Goal: Task Accomplishment & Management: Manage account settings

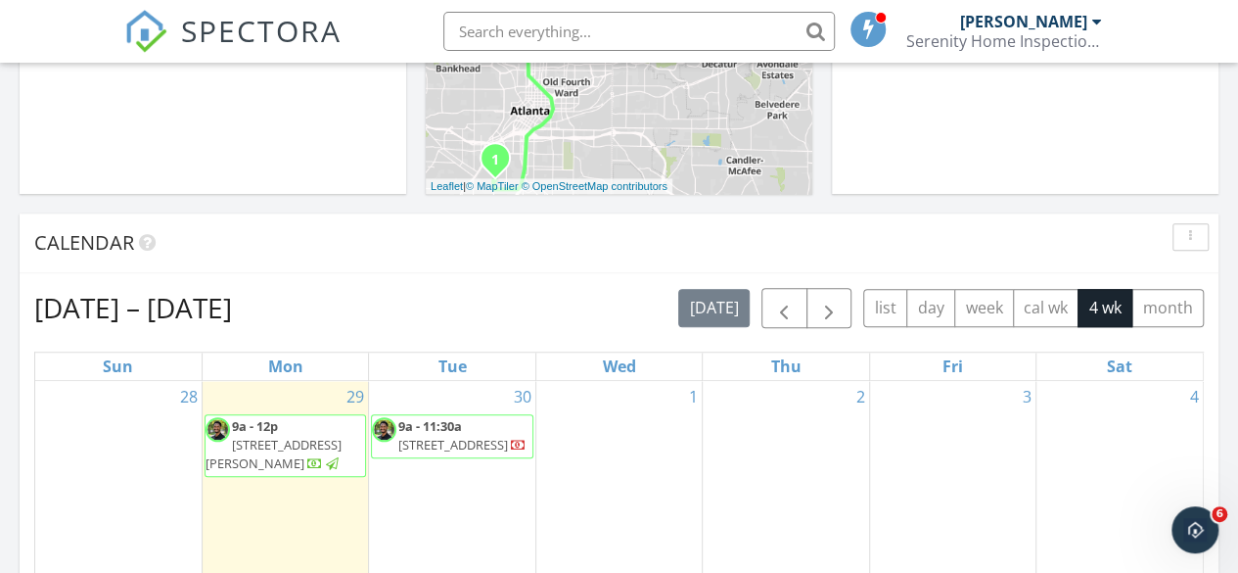
scroll to position [652, 0]
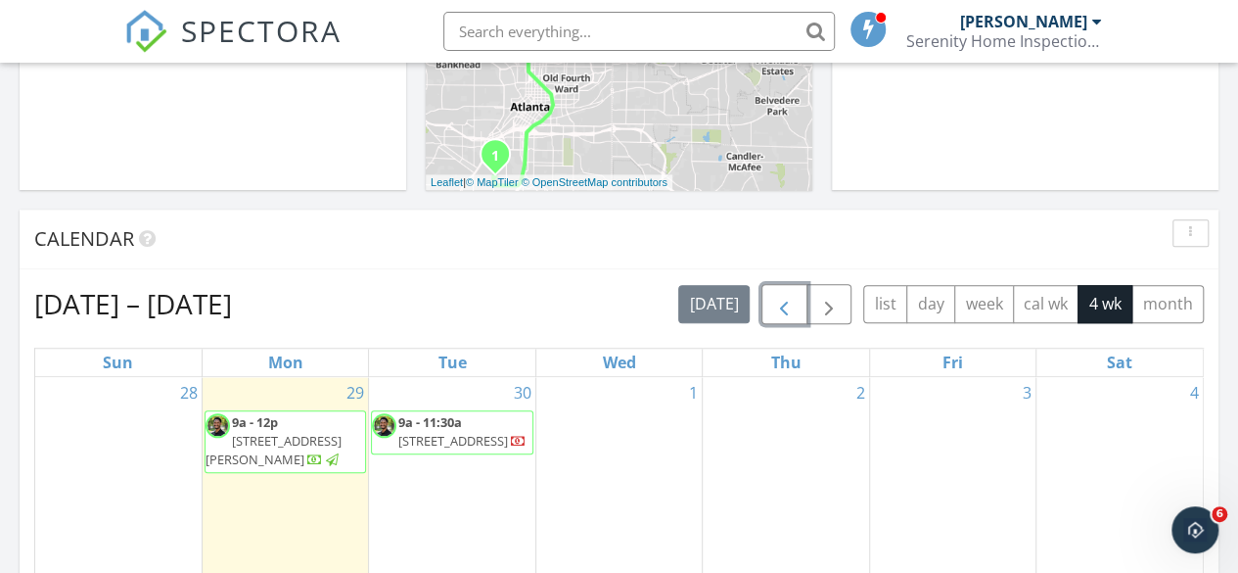
click at [795, 297] on span "button" at bounding box center [783, 304] width 23 height 23
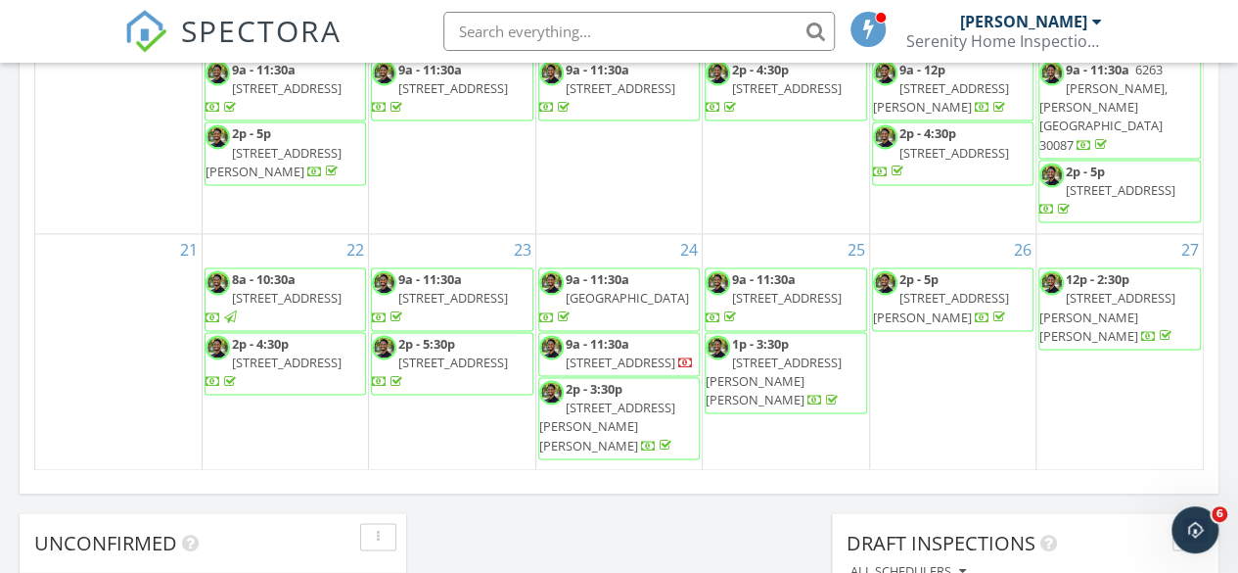
scroll to position [1369, 0]
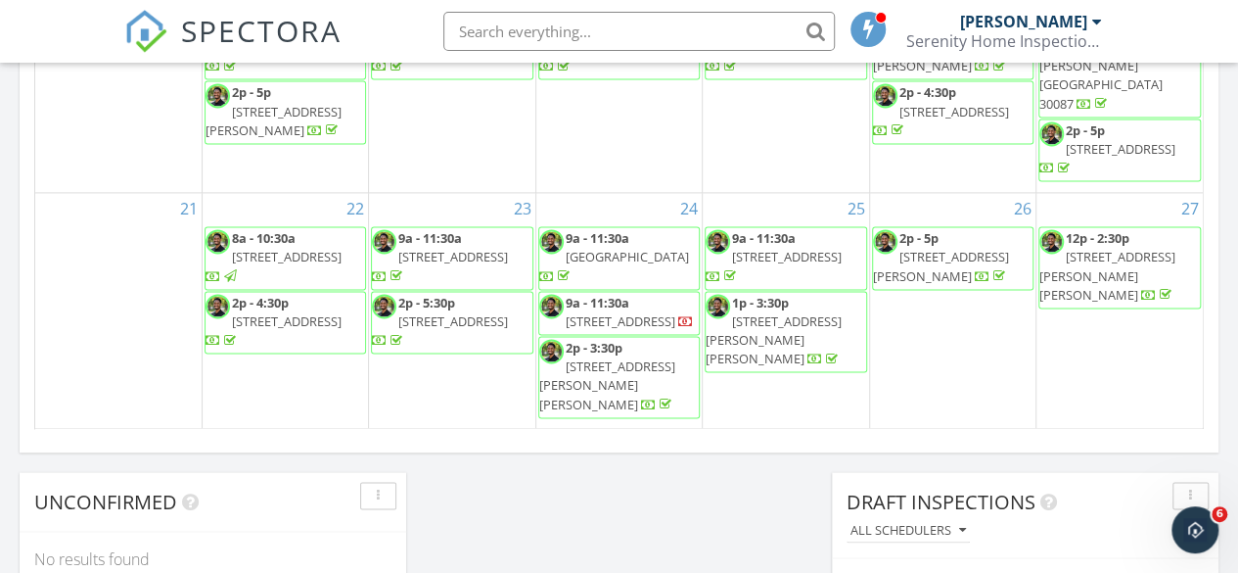
click at [1093, 259] on span "1930 Collins Hill Rd, Lawrenceville 30043" at bounding box center [1108, 275] width 136 height 55
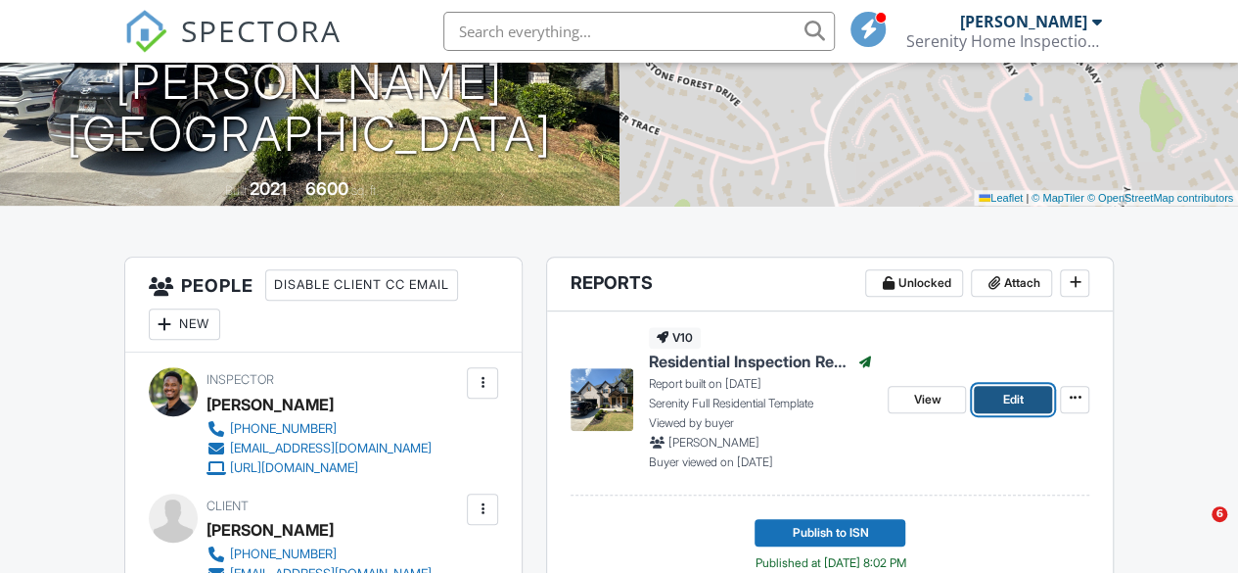
click at [1001, 398] on link "Edit" at bounding box center [1013, 399] width 78 height 27
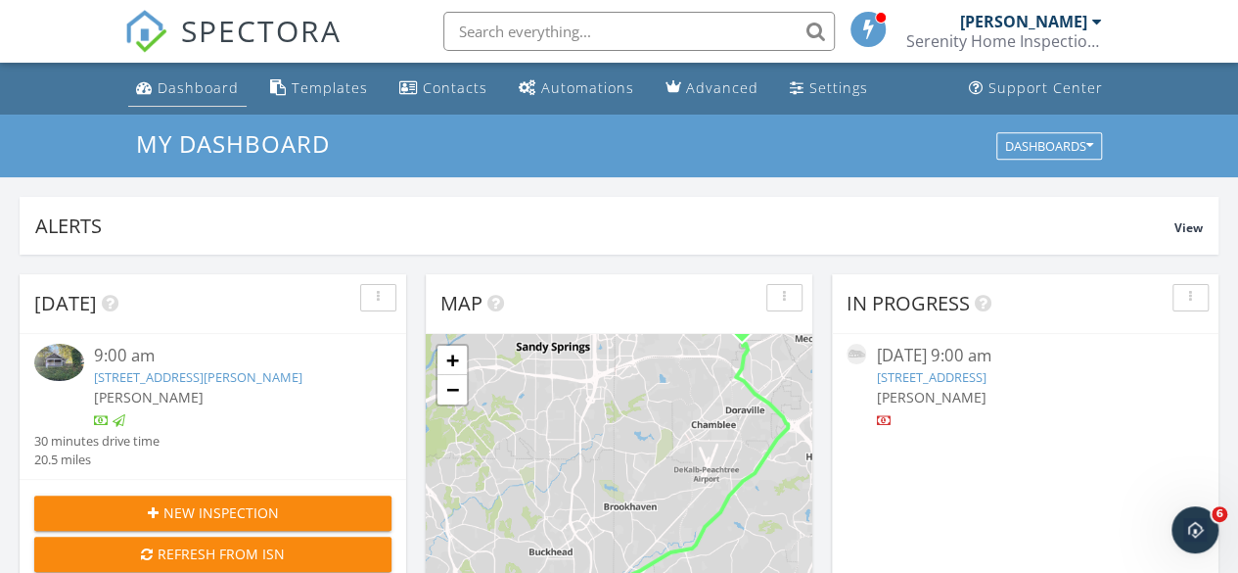
click at [182, 83] on div "Dashboard" at bounding box center [198, 87] width 81 height 19
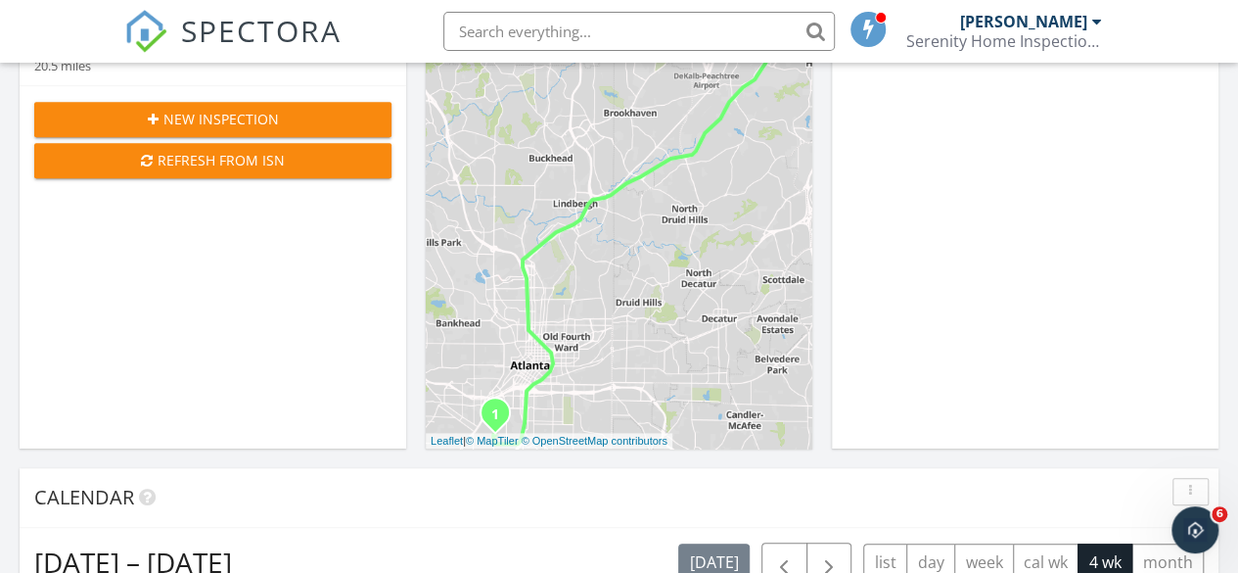
scroll to position [760, 0]
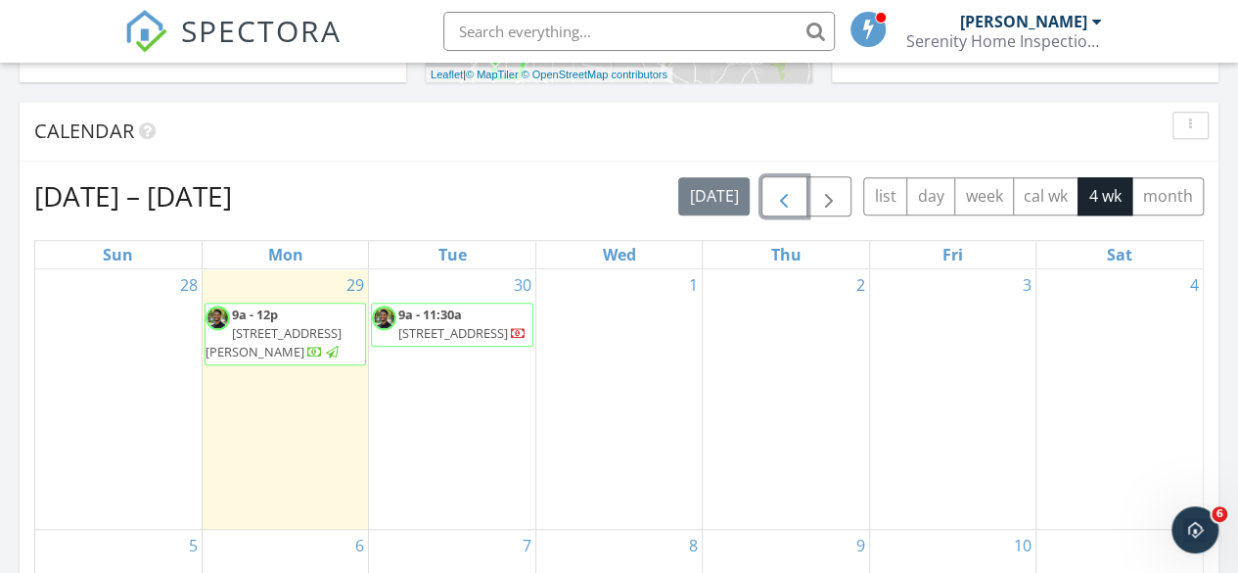
click at [781, 209] on span "button" at bounding box center [783, 196] width 23 height 23
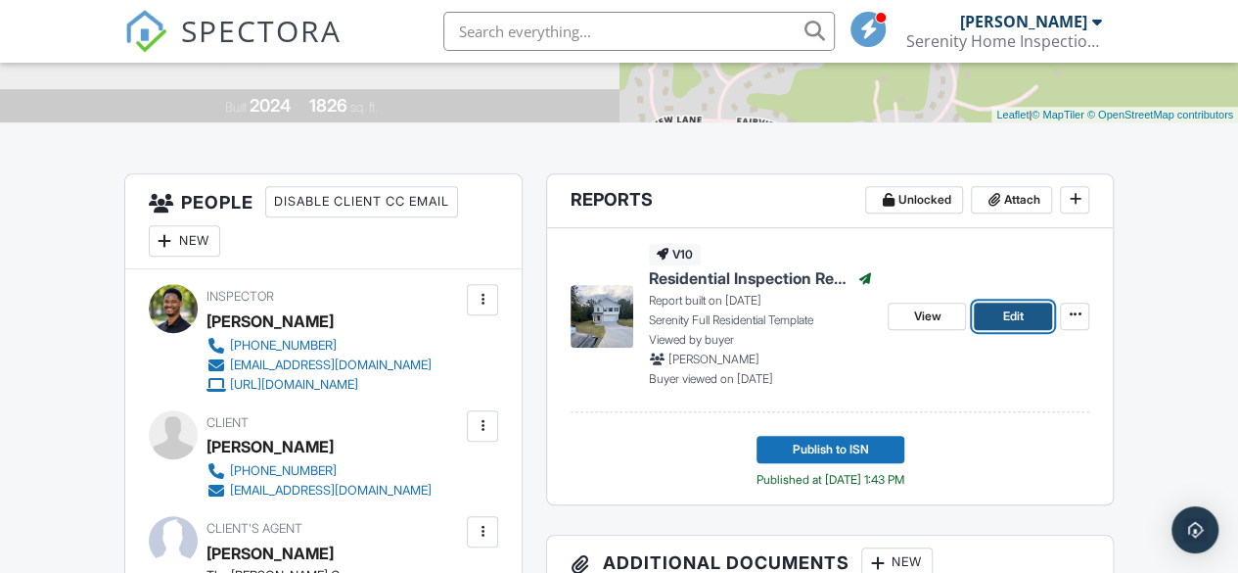
click at [997, 315] on link "Edit" at bounding box center [1013, 315] width 78 height 27
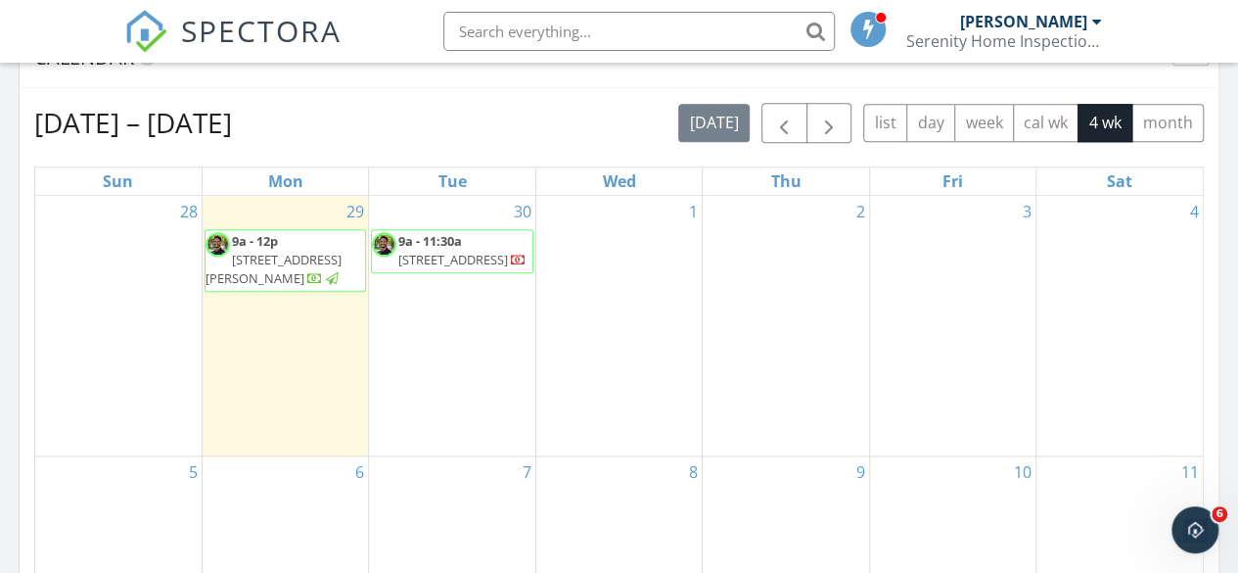
scroll to position [850, 0]
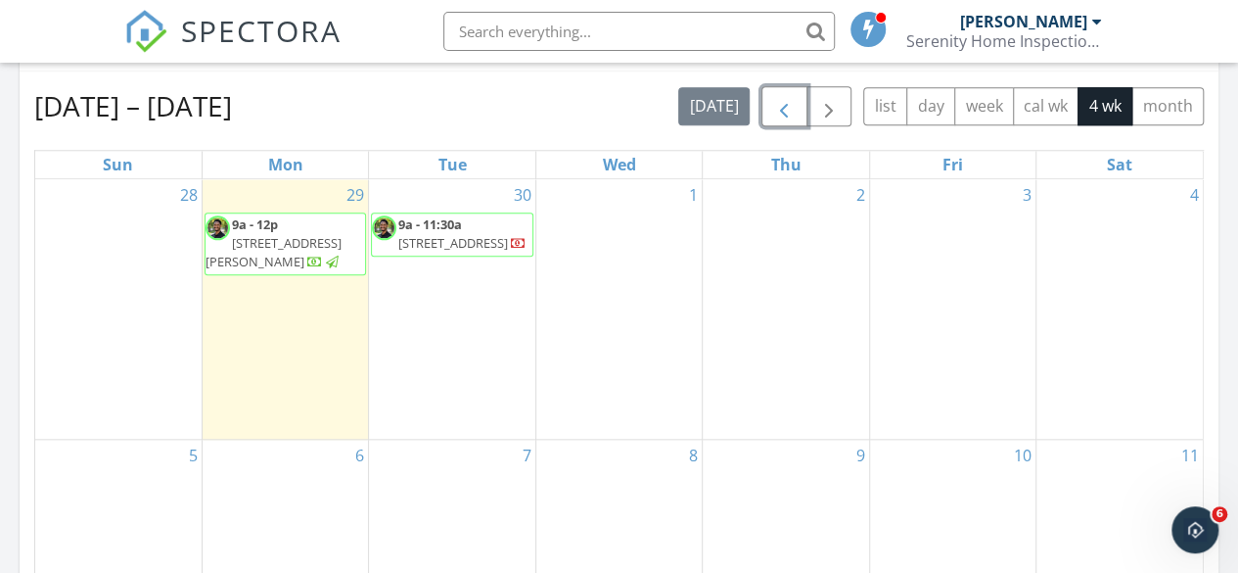
click at [780, 95] on span "button" at bounding box center [783, 106] width 23 height 23
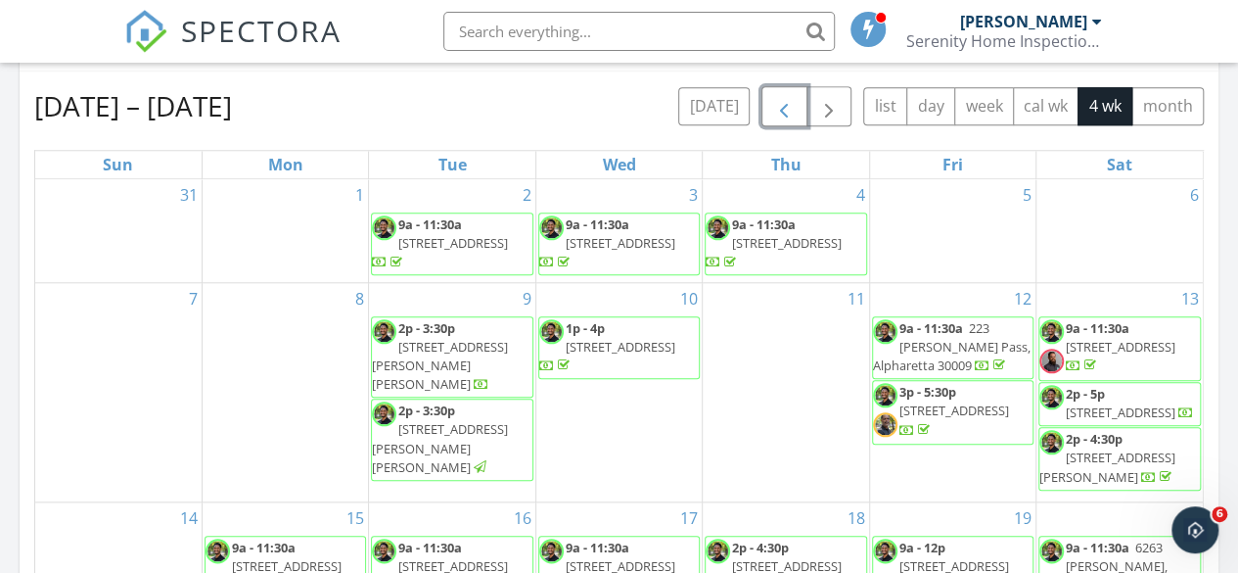
click at [780, 95] on span "button" at bounding box center [783, 106] width 23 height 23
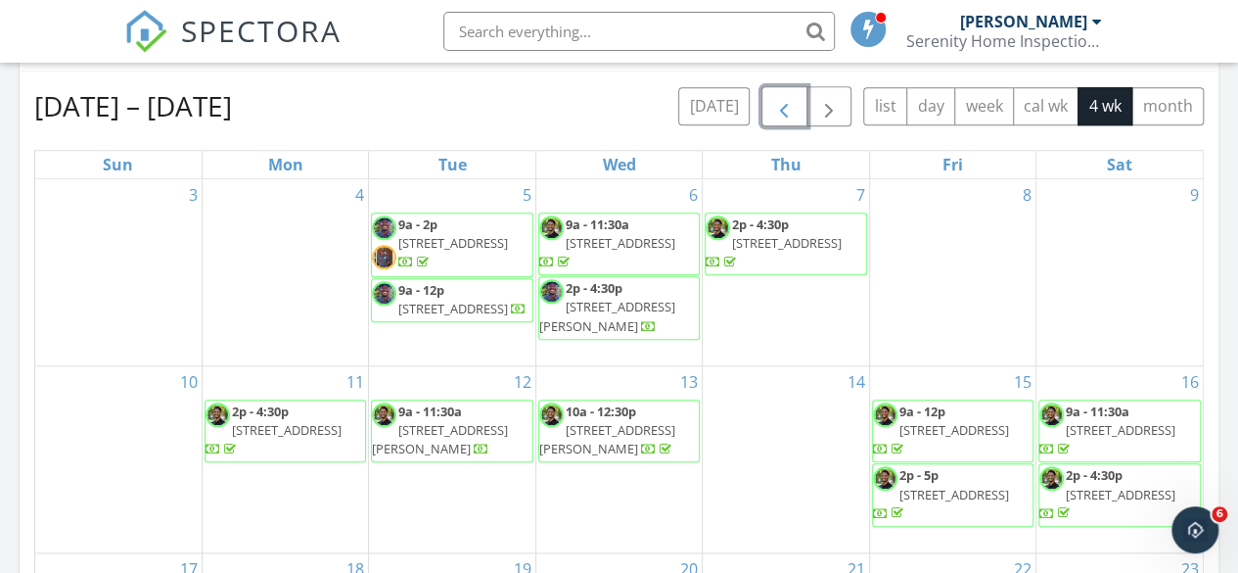
click at [475, 240] on span "3221 Ancoats St, Douglasville 30135" at bounding box center [453, 243] width 110 height 18
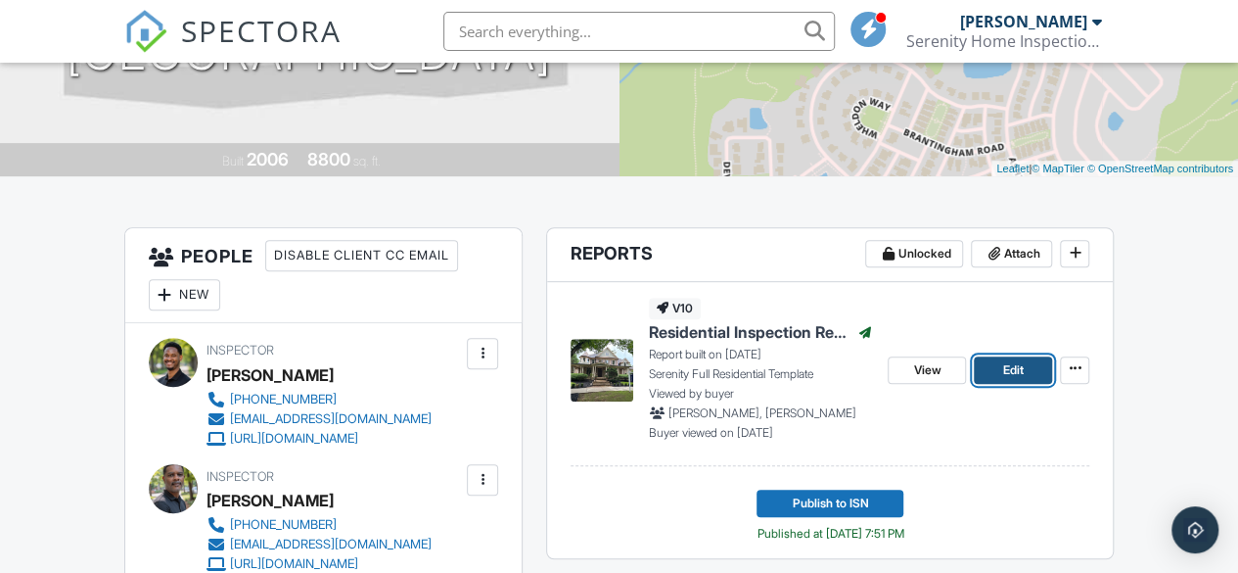
click at [985, 373] on link "Edit" at bounding box center [1013, 369] width 78 height 27
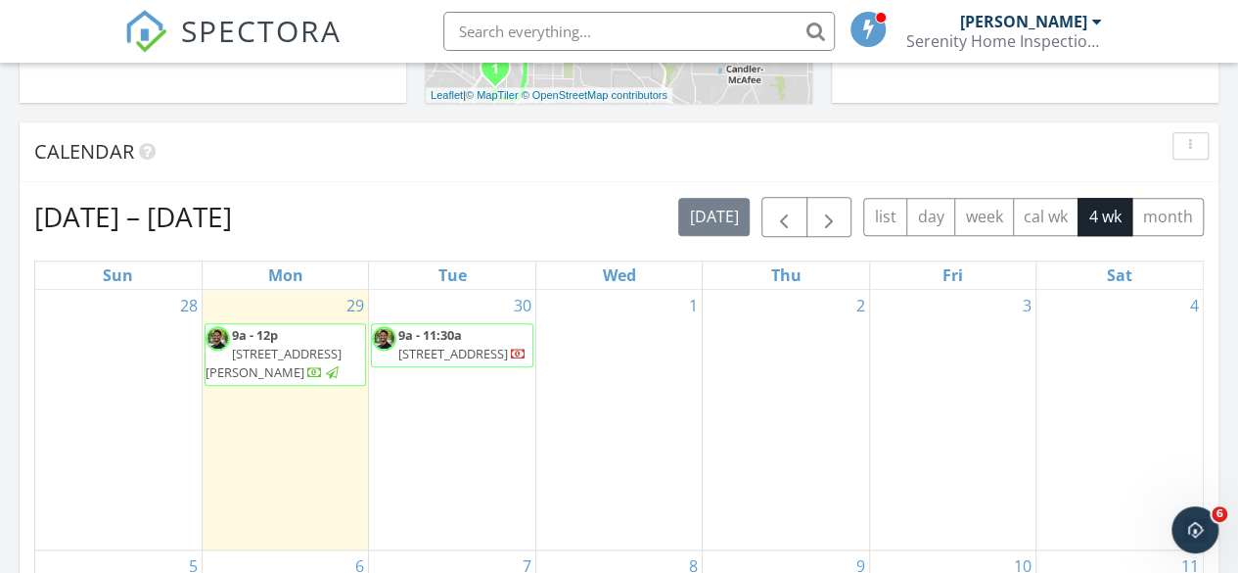
scroll to position [742, 0]
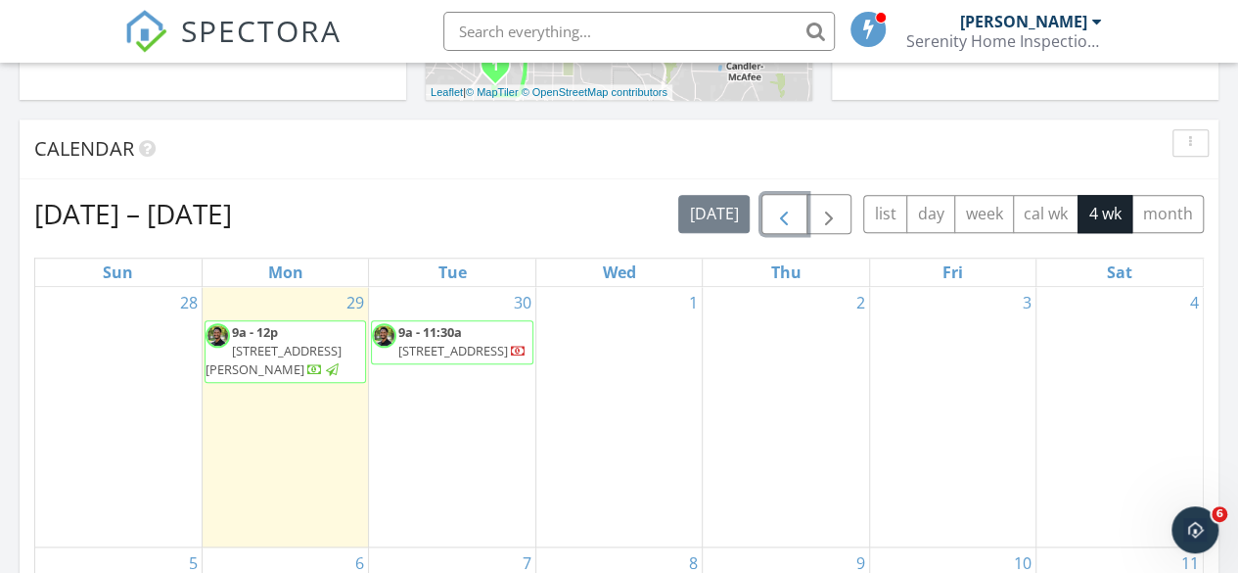
click at [785, 210] on span "button" at bounding box center [783, 214] width 23 height 23
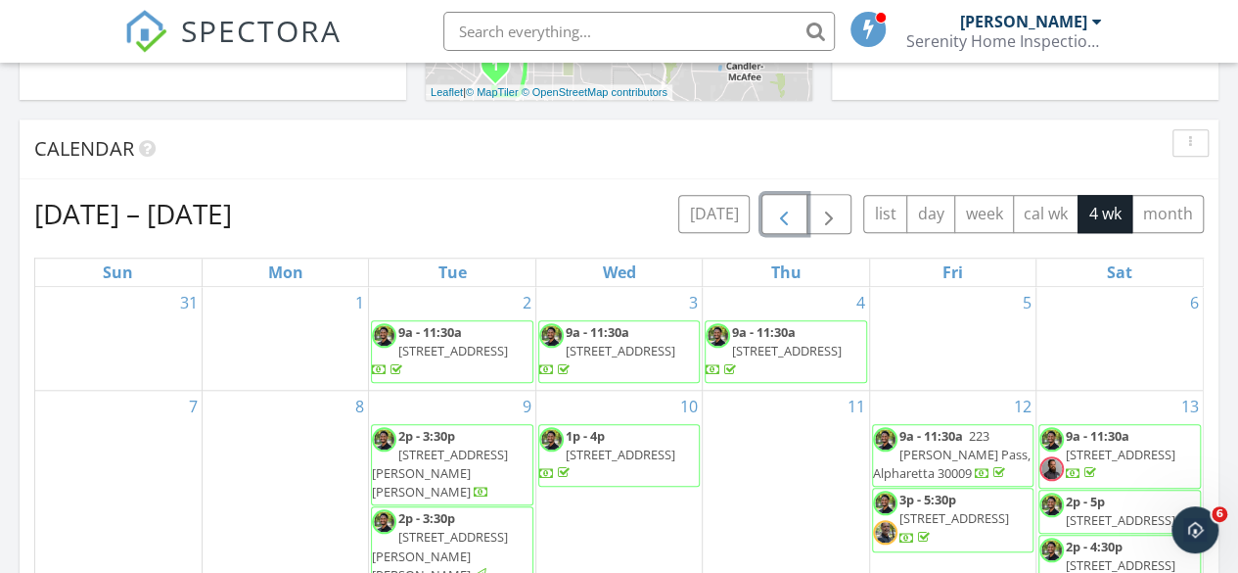
click at [785, 210] on span "button" at bounding box center [783, 214] width 23 height 23
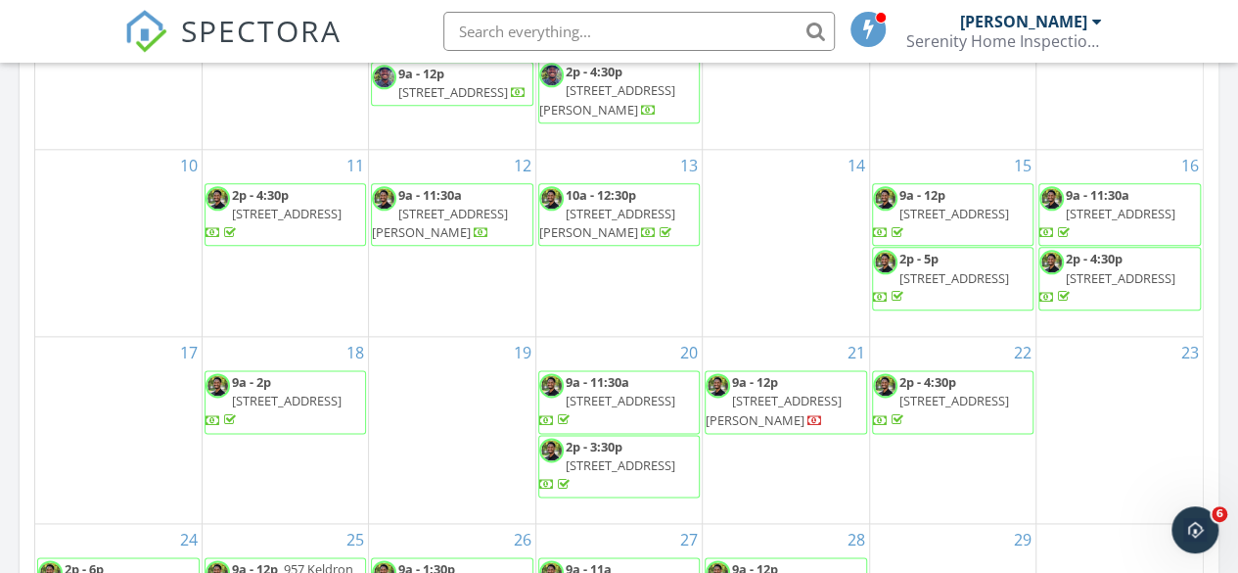
scroll to position [1063, 0]
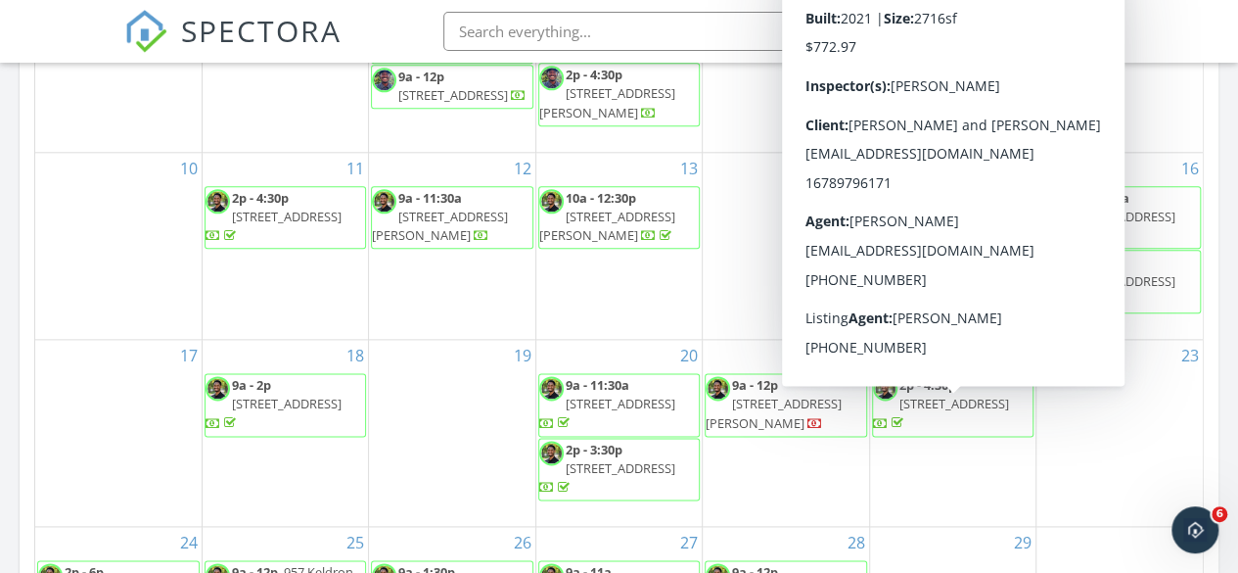
drag, startPoint x: 1044, startPoint y: 402, endPoint x: 1012, endPoint y: 413, distance: 33.1
click at [1012, 413] on span "2p - 4:30p 5888 Heritage Rdg, Flowery Branch 30542" at bounding box center [953, 405] width 160 height 58
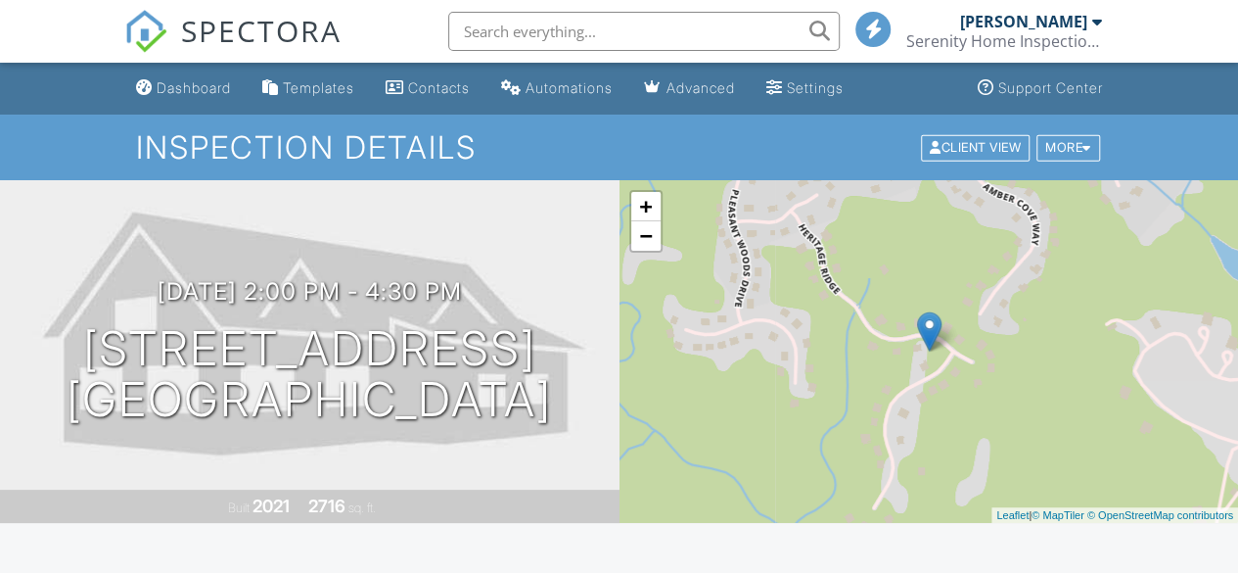
drag, startPoint x: 0, startPoint y: 0, endPoint x: 1247, endPoint y: -74, distance: 1249.4
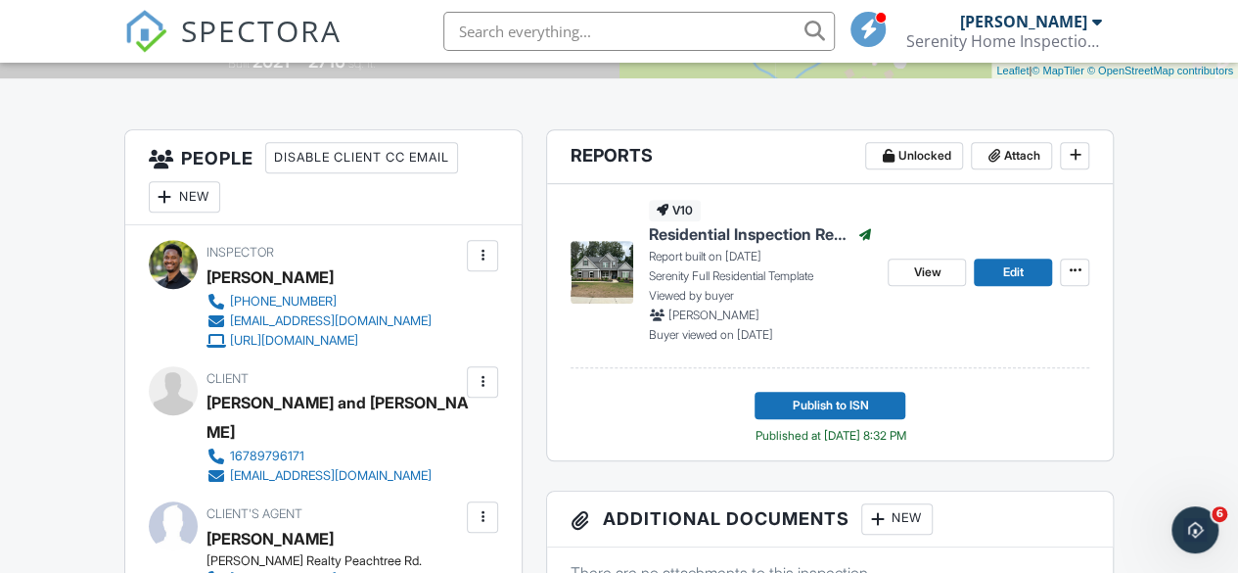
scroll to position [447, 0]
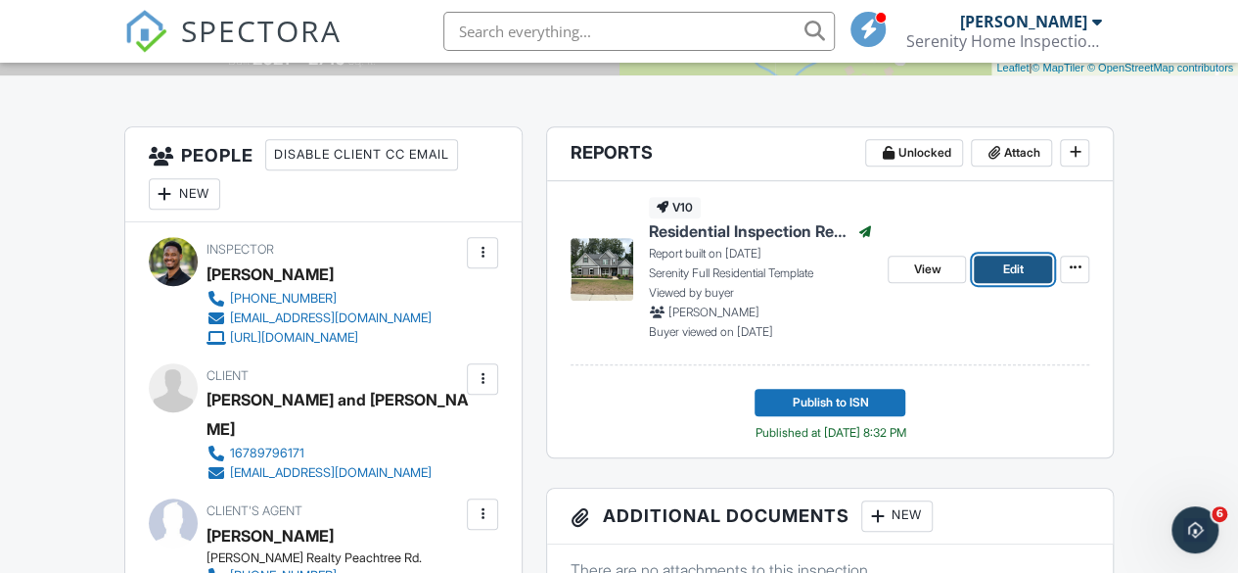
click at [1009, 269] on span "Edit" at bounding box center [1013, 269] width 21 height 20
